Goal: Find specific page/section

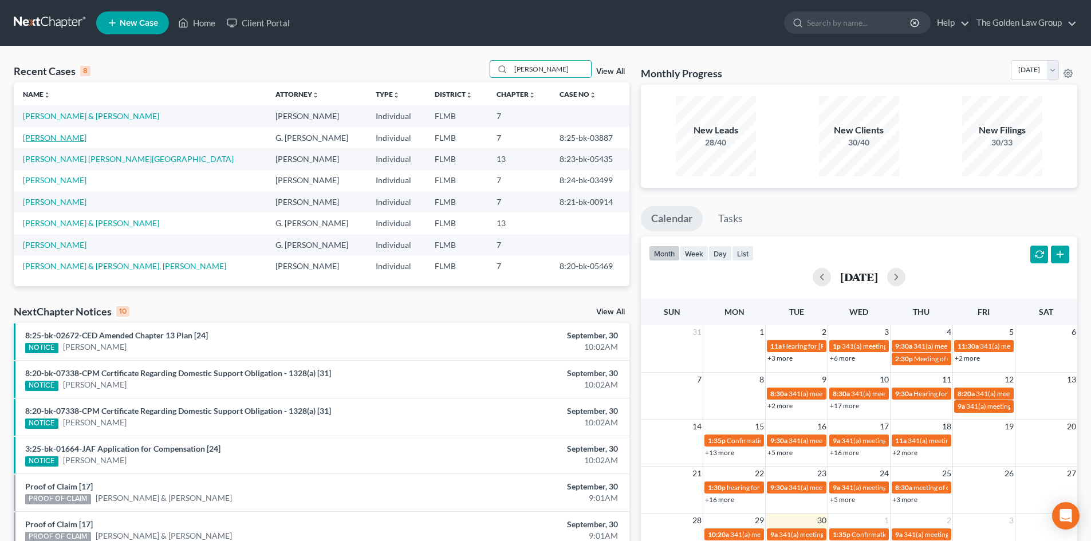
type input "[PERSON_NAME]"
click at [57, 141] on link "[PERSON_NAME]" at bounding box center [55, 138] width 64 height 10
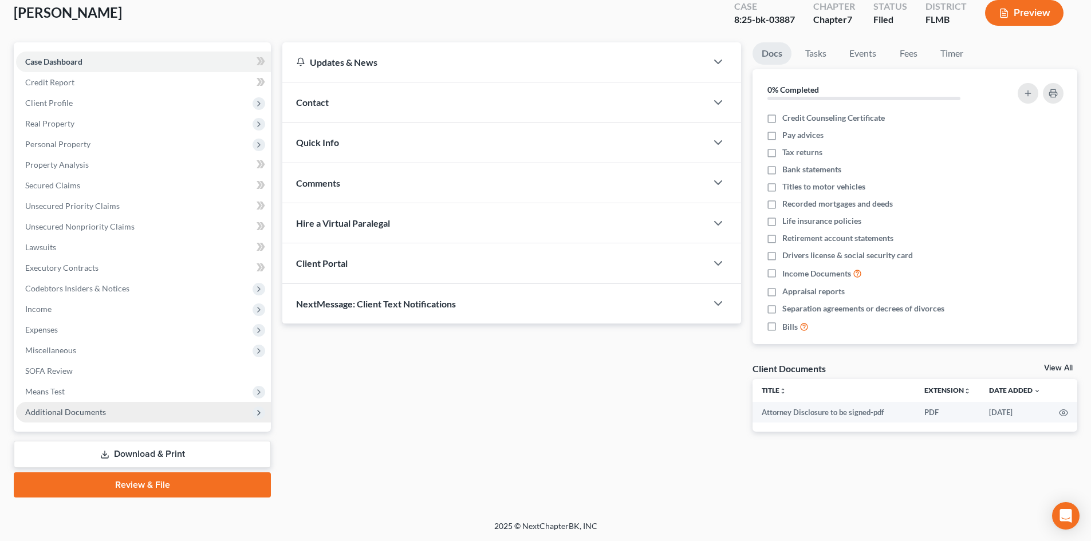
click at [100, 409] on span "Additional Documents" at bounding box center [65, 412] width 81 height 10
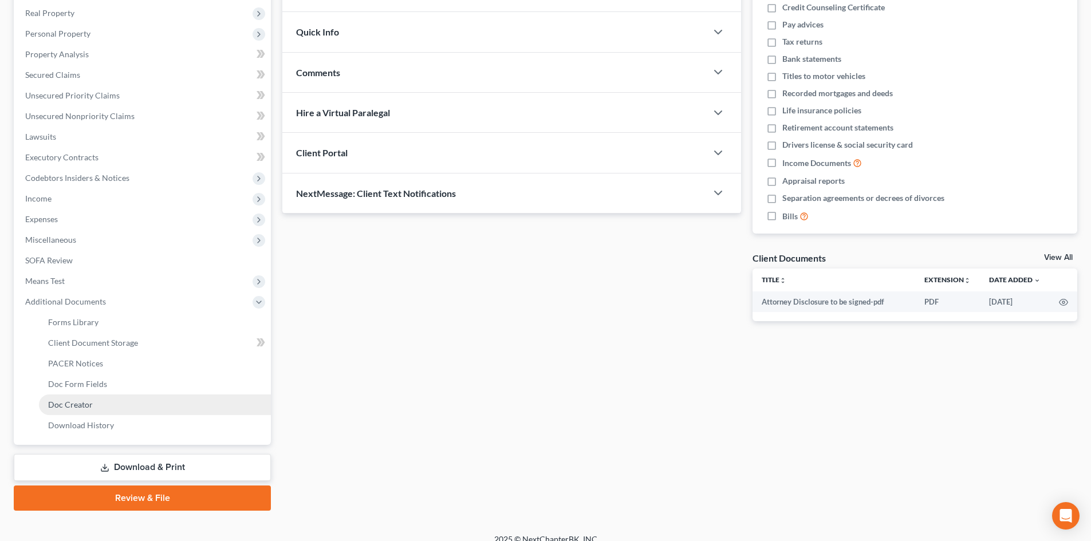
scroll to position [191, 0]
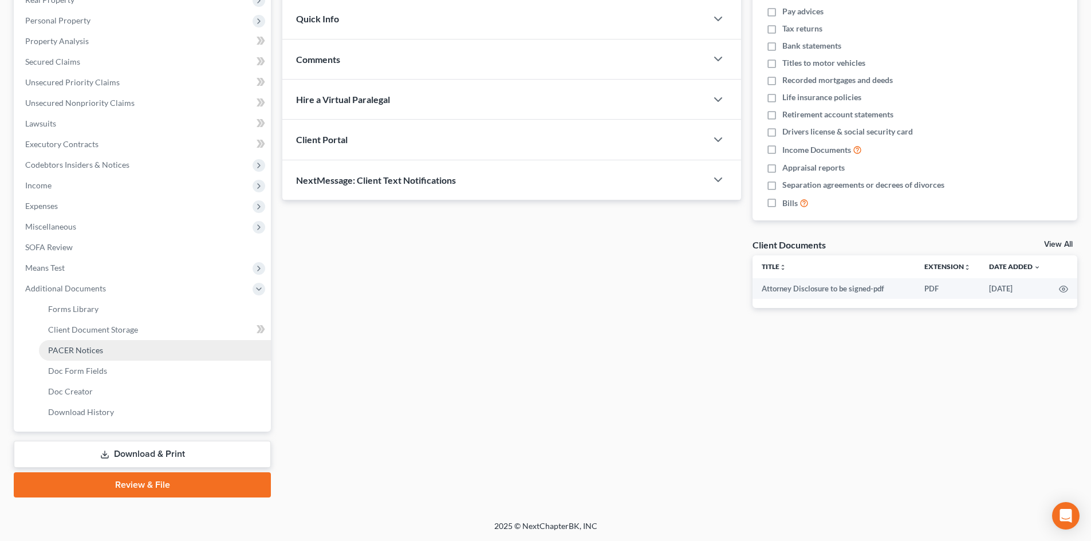
click at [100, 353] on span "PACER Notices" at bounding box center [75, 350] width 55 height 10
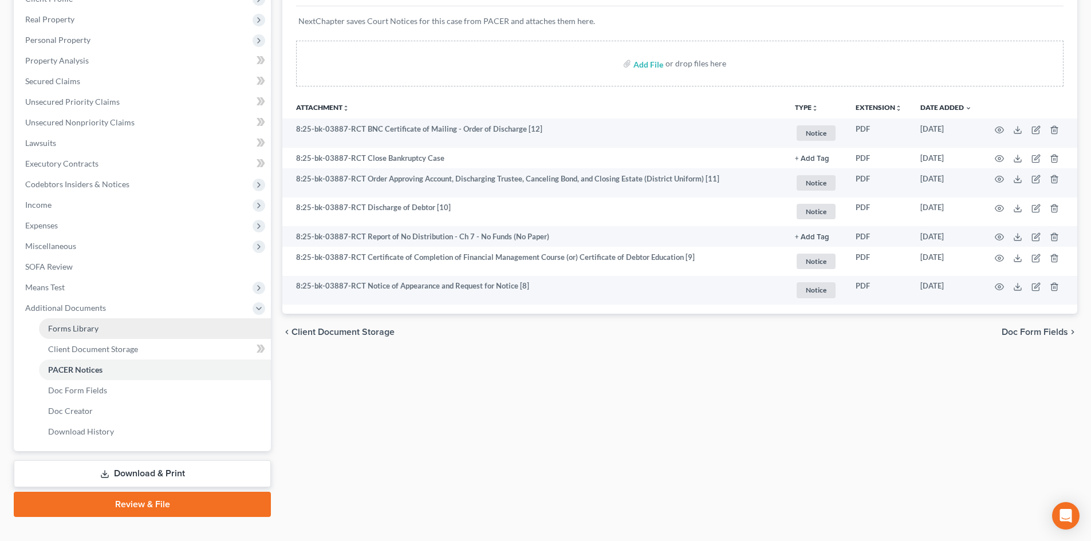
scroll to position [114, 0]
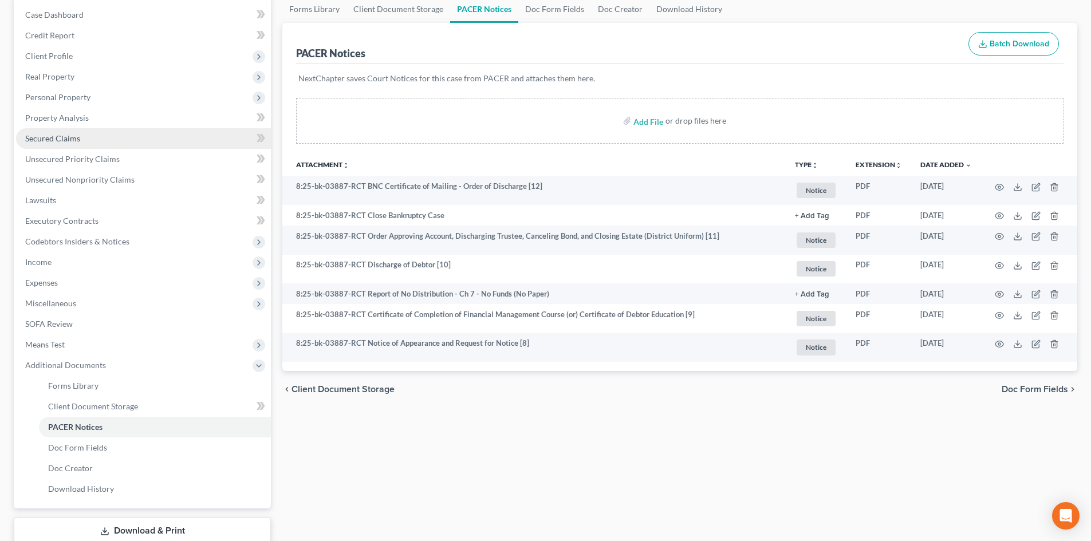
click at [68, 139] on span "Secured Claims" at bounding box center [52, 138] width 55 height 10
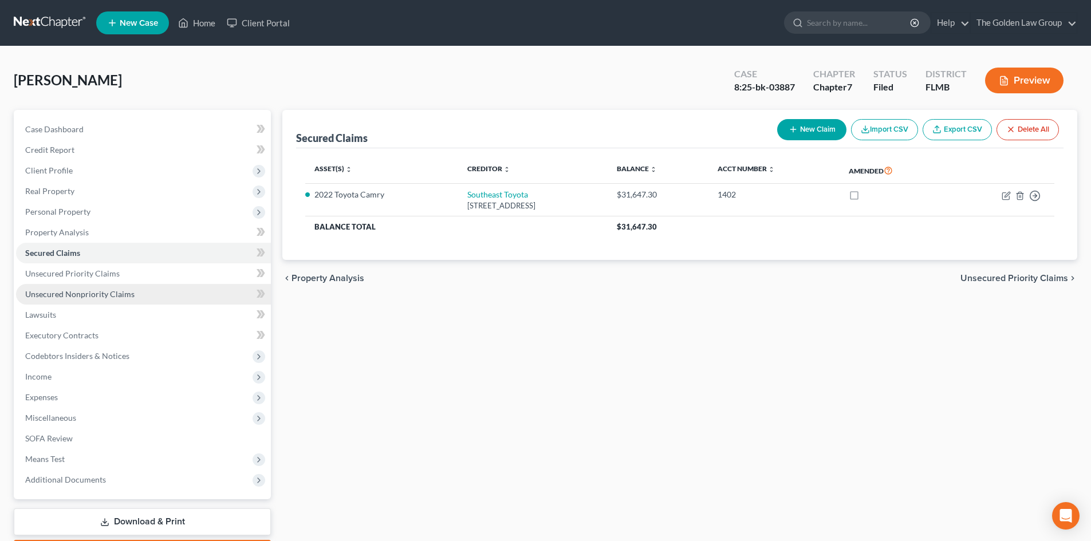
click at [112, 294] on span "Unsecured Nonpriority Claims" at bounding box center [79, 294] width 109 height 10
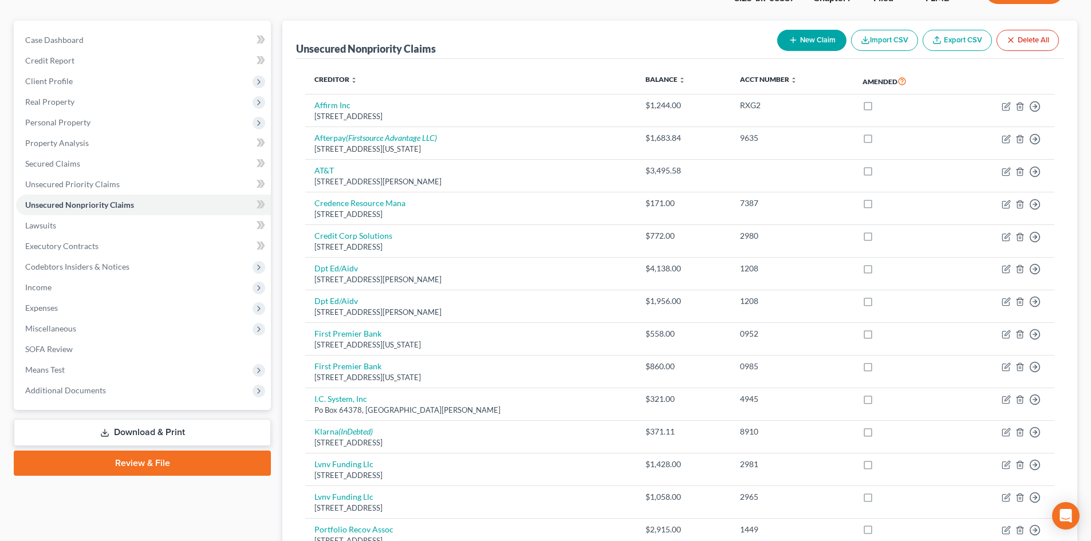
scroll to position [57, 0]
